Goal: Obtain resource: Obtain resource

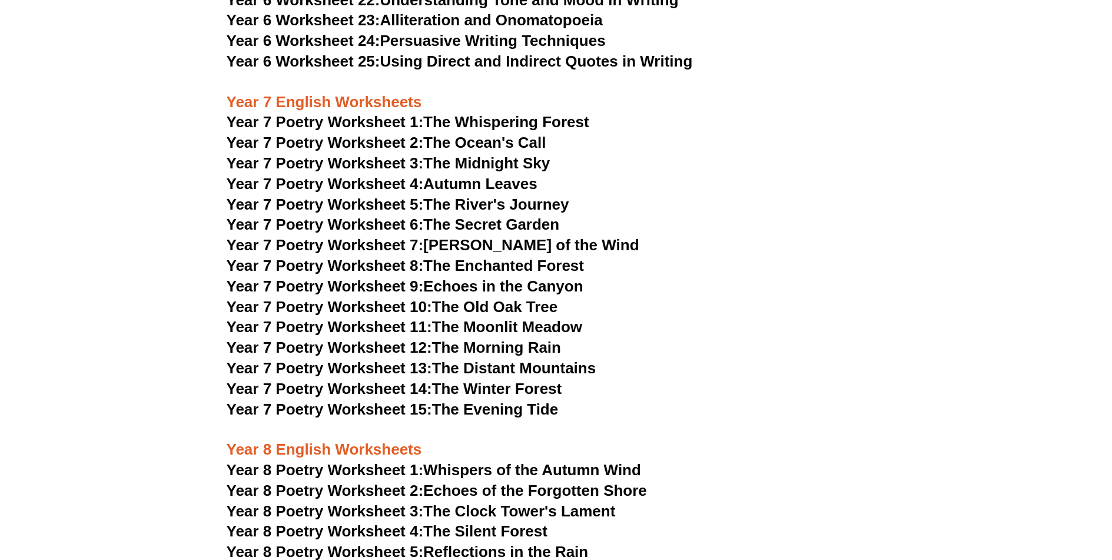
scroll to position [7117, 0]
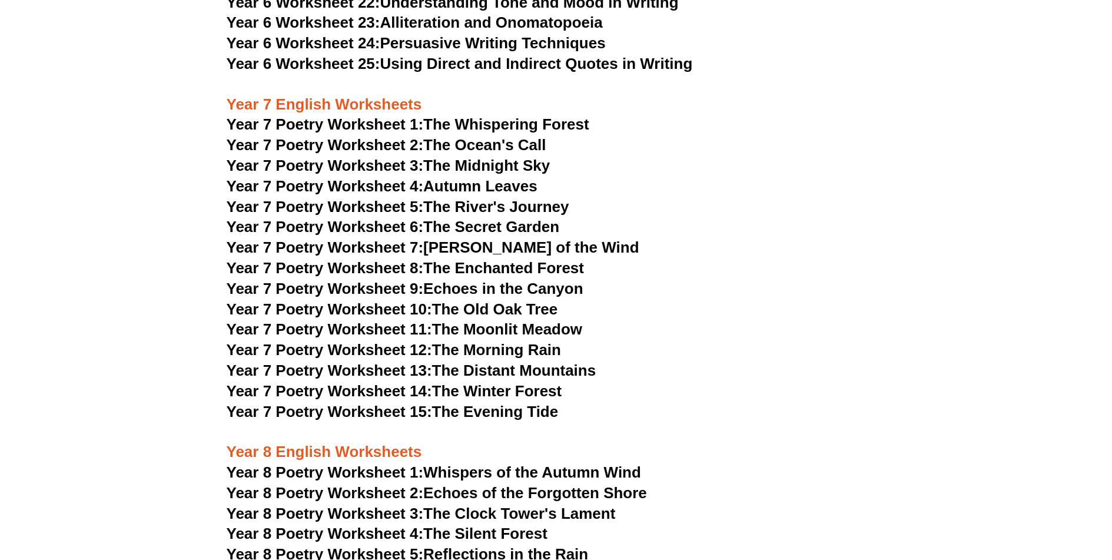
click at [500, 115] on link "Year 7 Poetry Worksheet 1: The Whispering Forest" at bounding box center [408, 124] width 362 height 18
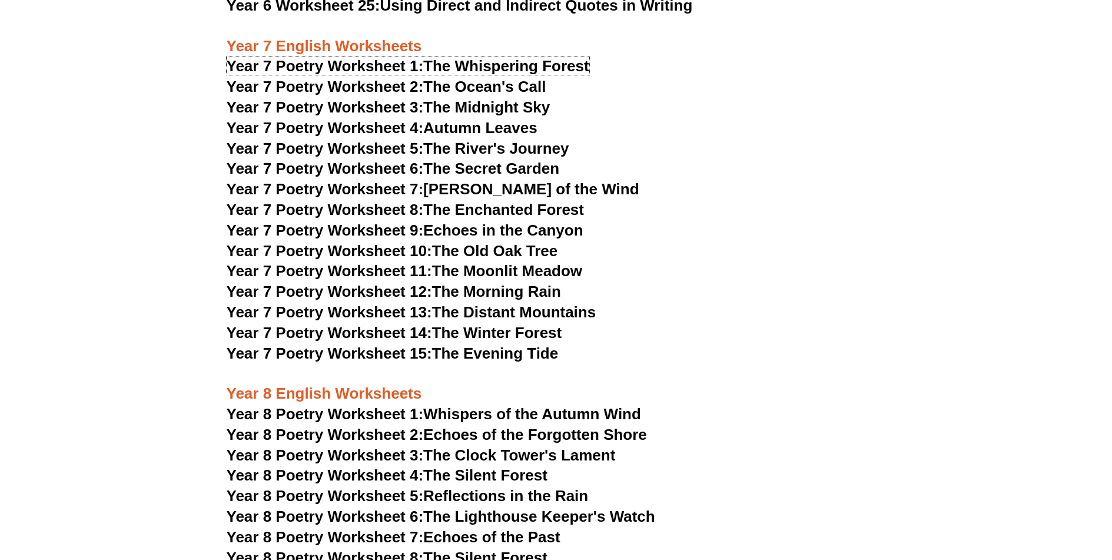
scroll to position [7175, 0]
click at [478, 344] on link "Year 7 Poetry Worksheet 15: The Evening Tide" at bounding box center [393, 353] width 332 height 18
click at [526, 200] on link "Year 7 Poetry Worksheet 8: The Enchanted Forest" at bounding box center [405, 209] width 357 height 18
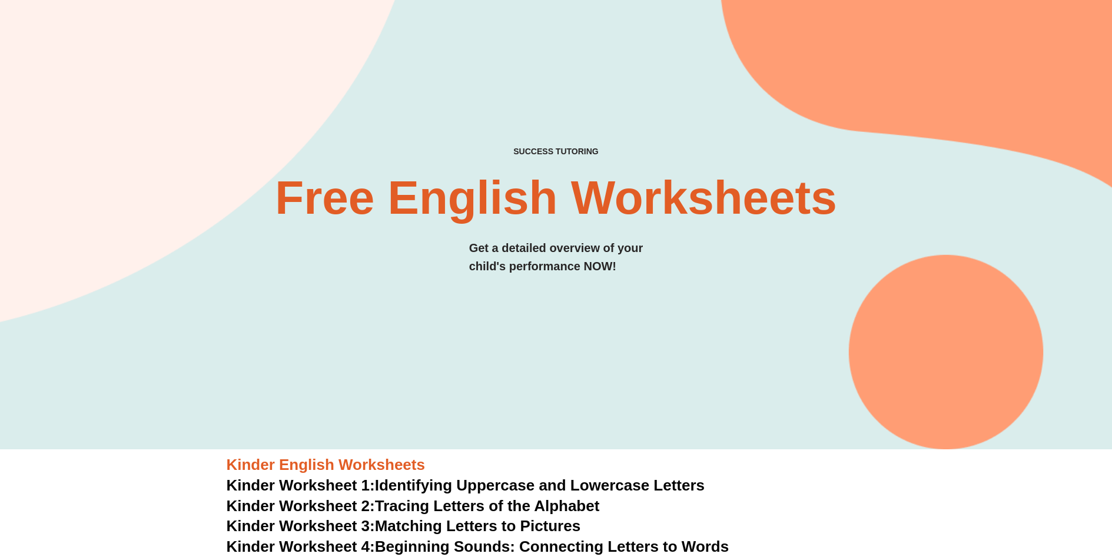
scroll to position [0, 0]
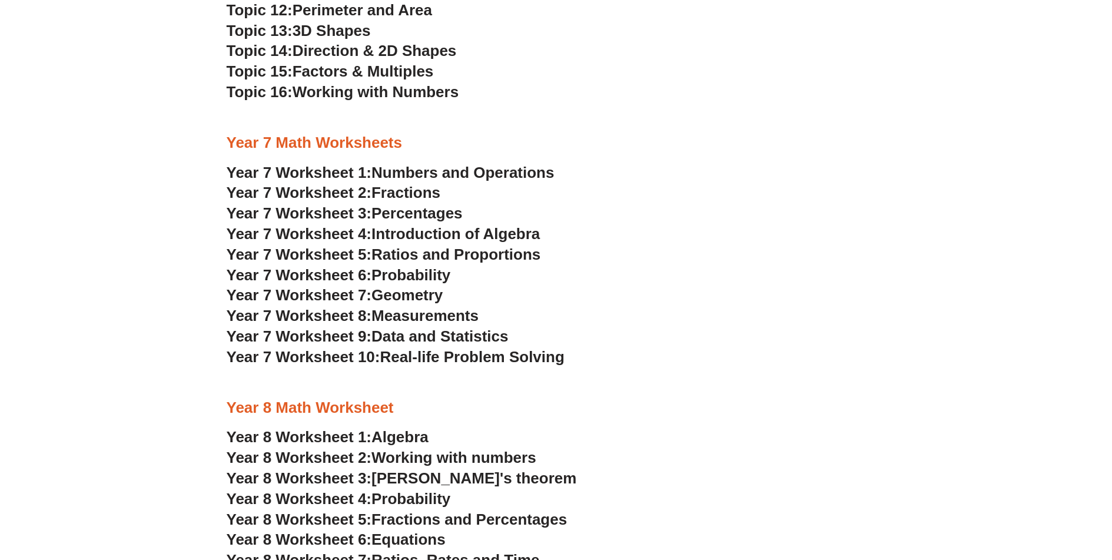
scroll to position [3060, 0]
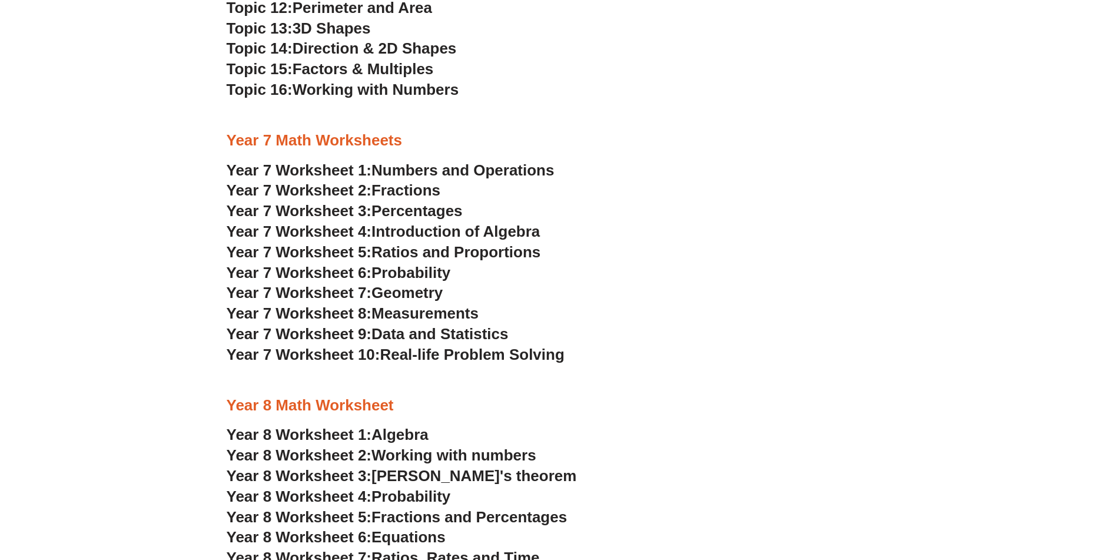
click at [411, 165] on span "Numbers and Operations" at bounding box center [462, 170] width 182 height 18
click at [395, 188] on span "Fractions" at bounding box center [405, 190] width 69 height 18
click at [461, 349] on span "Real-life Problem Solving" at bounding box center [472, 354] width 184 height 18
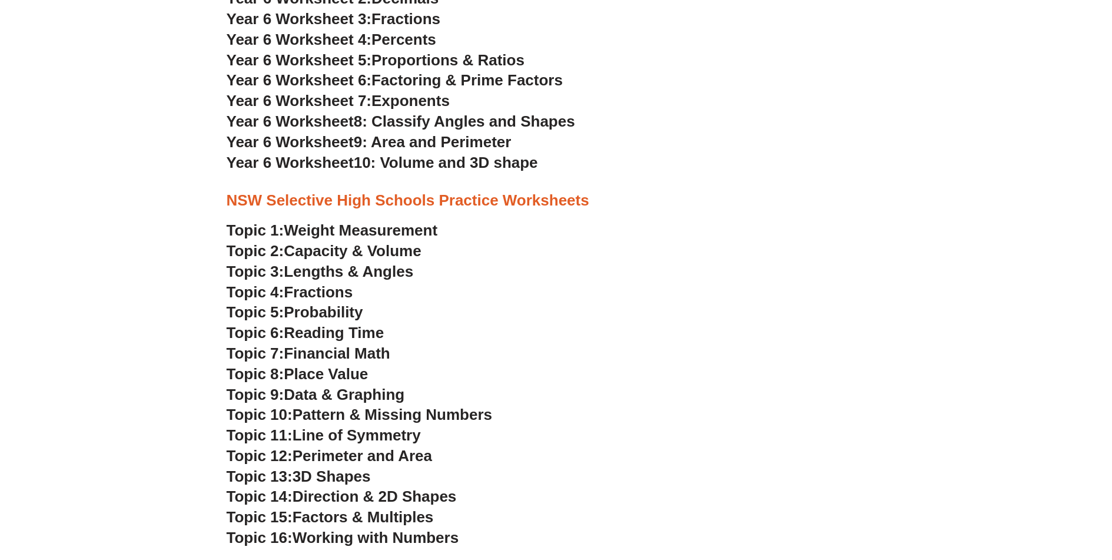
scroll to position [2471, 0]
